Goal: Task Accomplishment & Management: Complete application form

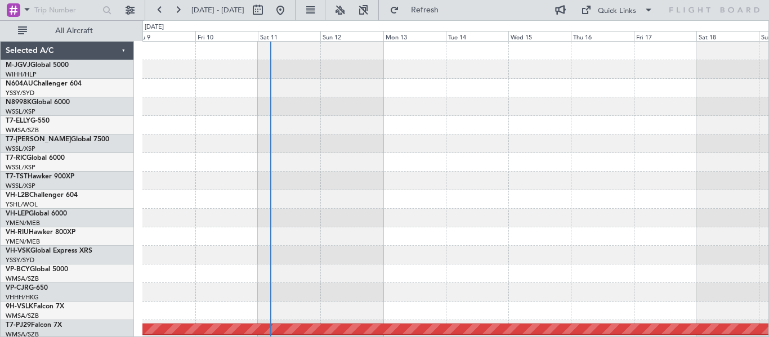
click at [270, 192] on div "Planned Maint Singapore (Seletar) Planned Maint Kuala Lumpur (Sultan Abdul Aziz…" at bounding box center [455, 190] width 626 height 297
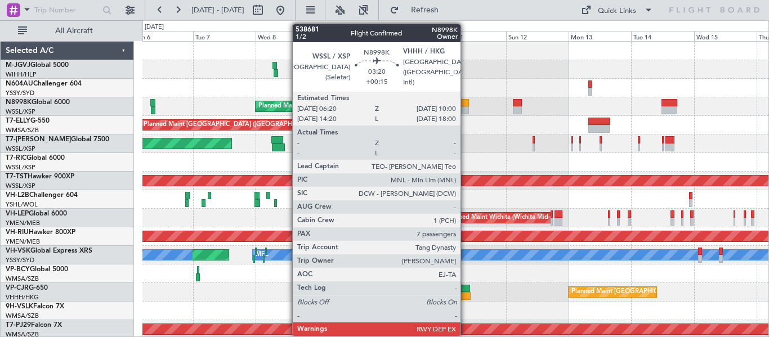
click at [466, 104] on div at bounding box center [465, 103] width 10 height 8
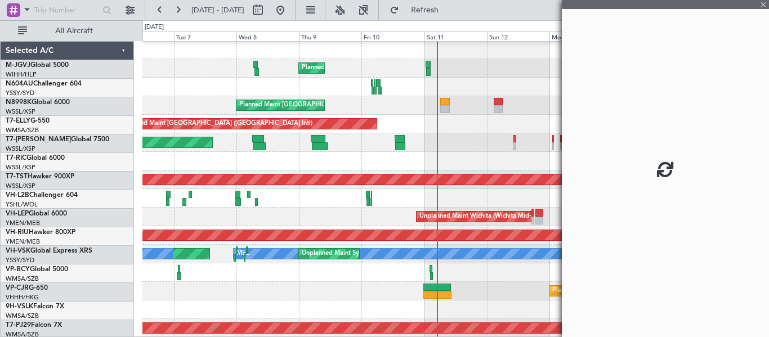
scroll to position [1, 0]
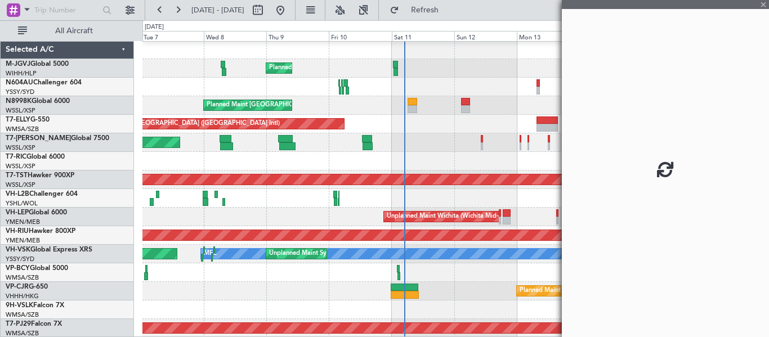
click at [429, 144] on div "Planned Maint [GEOGRAPHIC_DATA] (Seletar)" at bounding box center [455, 142] width 626 height 19
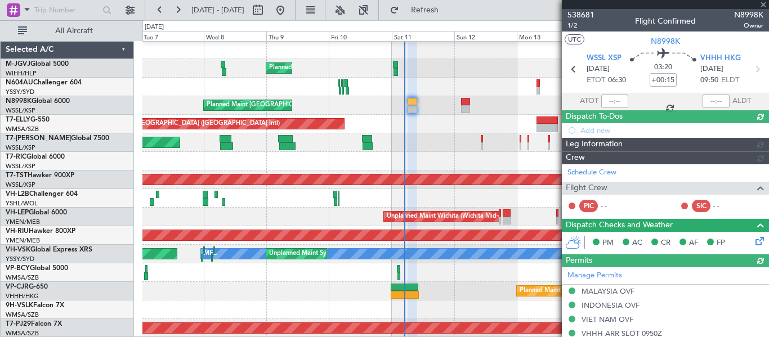
type input "[PERSON_NAME] (HHAFI)"
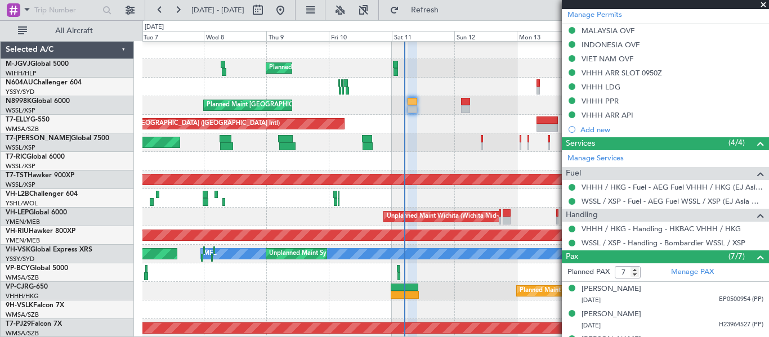
scroll to position [376, 0]
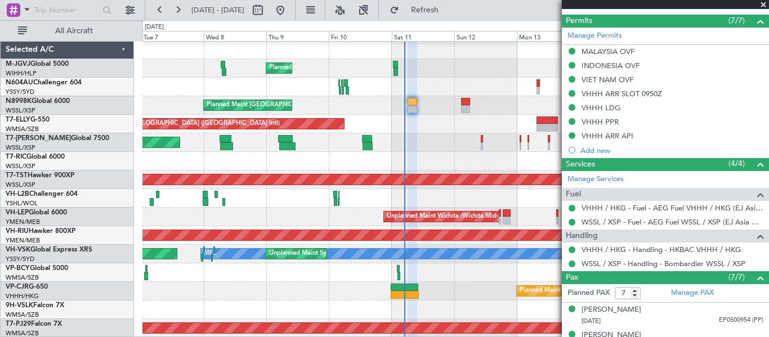
type input "[PERSON_NAME] (HHAFI)"
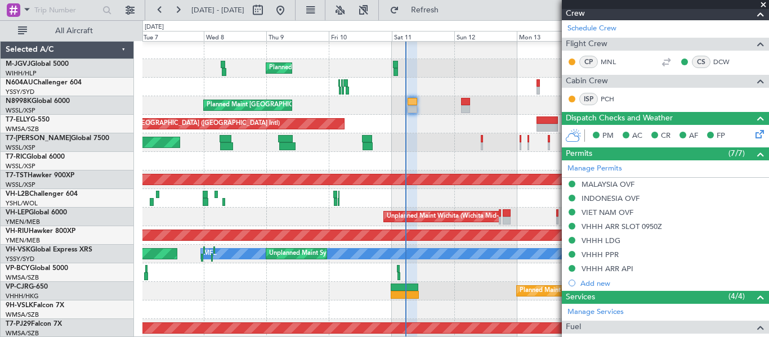
scroll to position [188, 0]
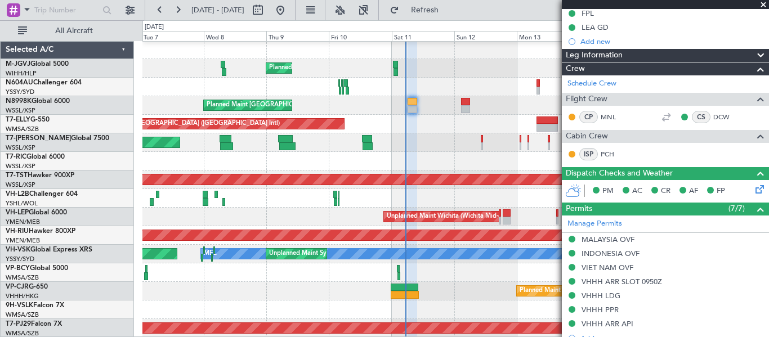
click at [754, 191] on icon at bounding box center [758, 187] width 9 height 9
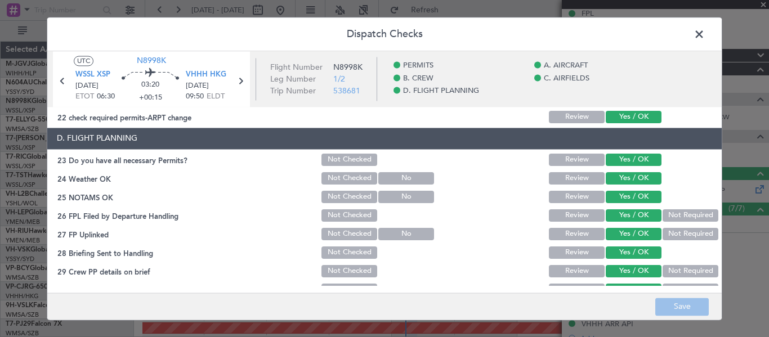
scroll to position [519, 0]
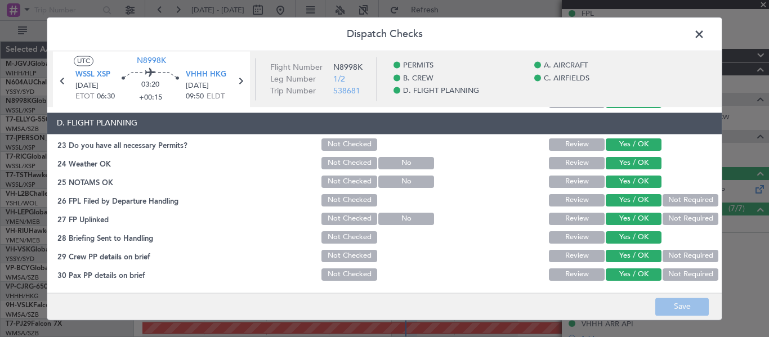
click at [705, 31] on span at bounding box center [705, 37] width 0 height 23
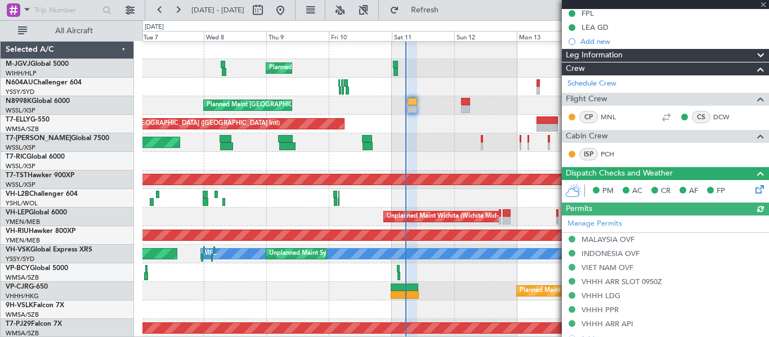
type input "[PERSON_NAME] (HHAFI)"
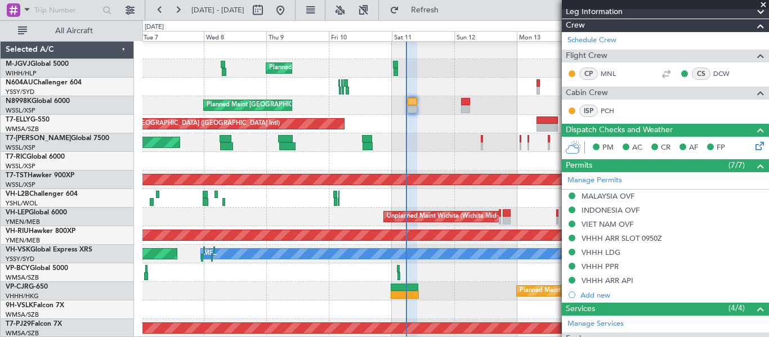
scroll to position [234, 0]
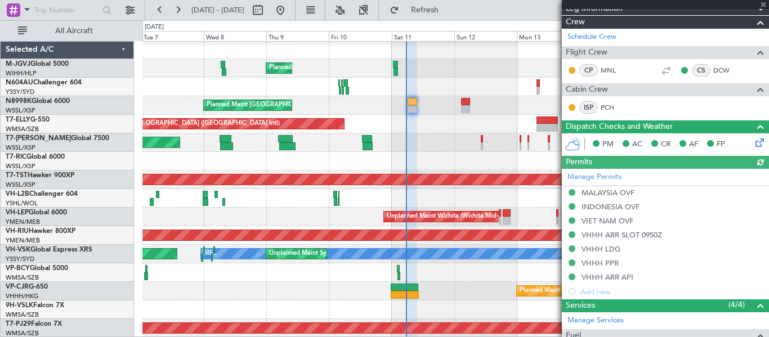
type input "[PERSON_NAME] (HHAFI)"
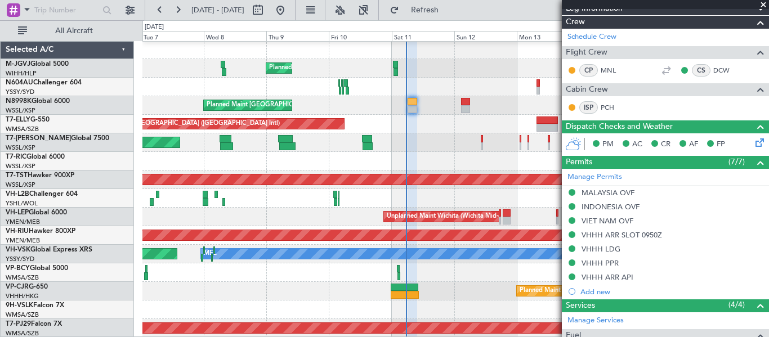
type input "[PERSON_NAME] (HHAFI)"
